Goal: Information Seeking & Learning: Learn about a topic

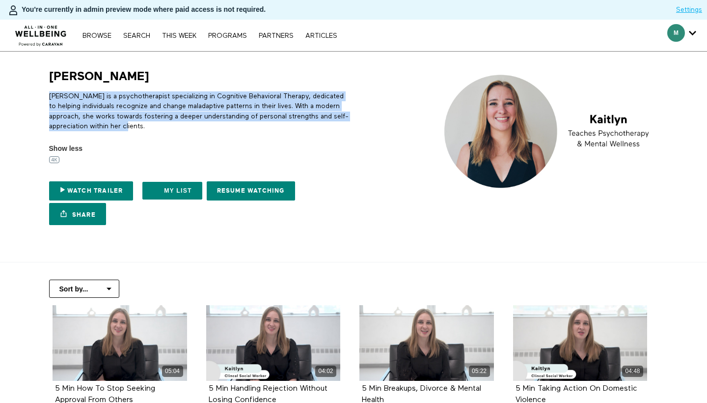
drag, startPoint x: 50, startPoint y: 95, endPoint x: 170, endPoint y: 124, distance: 123.8
click at [170, 124] on p "[PERSON_NAME] is a psychotherapist specializing in Cognitive Behavioral Therapy…" at bounding box center [199, 111] width 301 height 40
copy p "[PERSON_NAME] is a psychotherapist specializing in Cognitive Behavioral Therapy…"
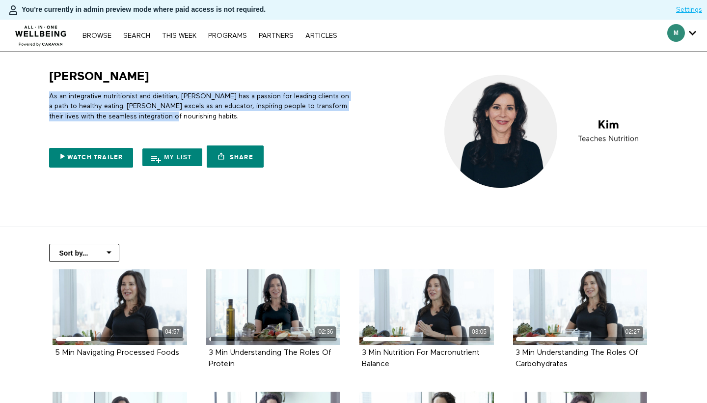
drag, startPoint x: 188, startPoint y: 115, endPoint x: 45, endPoint y: 96, distance: 144.2
click at [45, 96] on div "Kim As an integrative nutritionist and dietitian, Kim has a passion for leading…" at bounding box center [196, 121] width 307 height 104
copy p "As an integrative nutritionist and dietitian, Kim has a passion for leading cli…"
